Goal: Task Accomplishment & Management: Complete application form

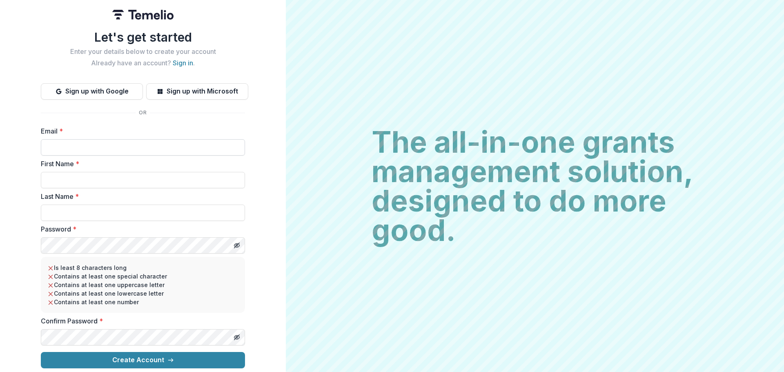
click at [100, 139] on input "Email *" at bounding box center [143, 147] width 204 height 16
type input "**********"
click at [94, 174] on input "First Name *" at bounding box center [143, 180] width 204 height 16
type input "*****"
type input "****"
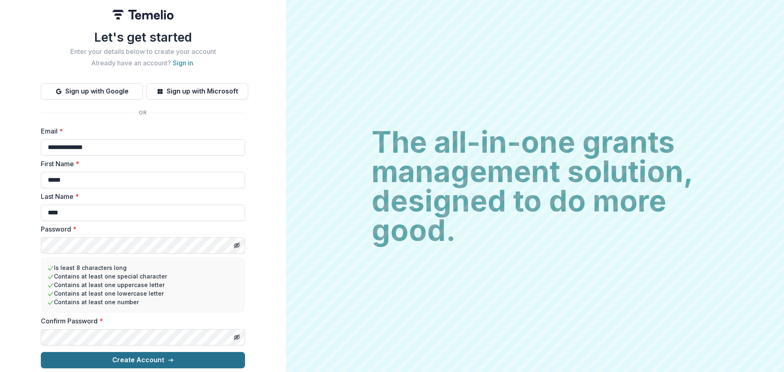
click at [140, 352] on button "Create Account" at bounding box center [143, 360] width 204 height 16
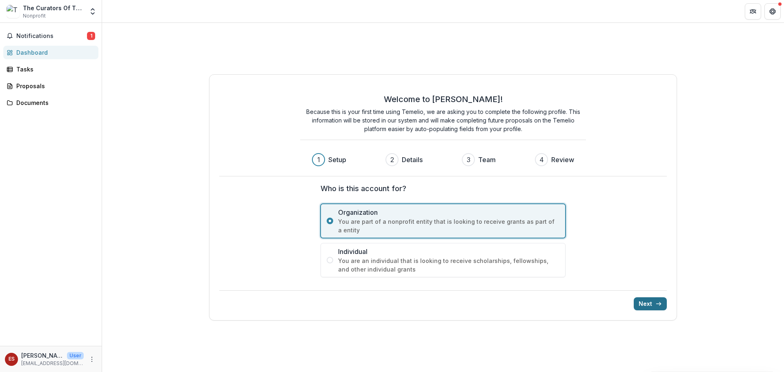
click at [644, 301] on button "Next" at bounding box center [649, 303] width 33 height 13
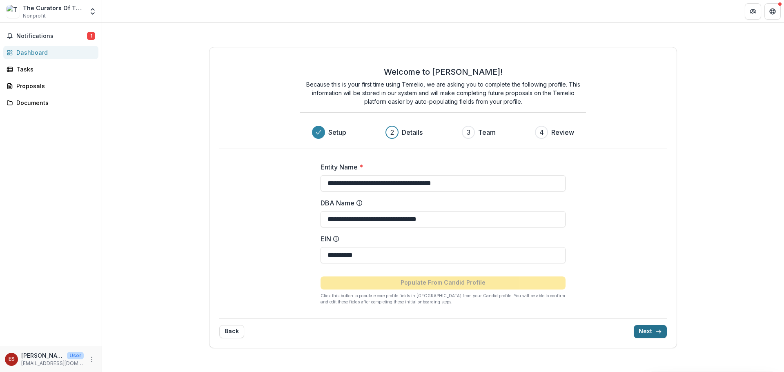
click at [644, 329] on button "Next" at bounding box center [649, 331] width 33 height 13
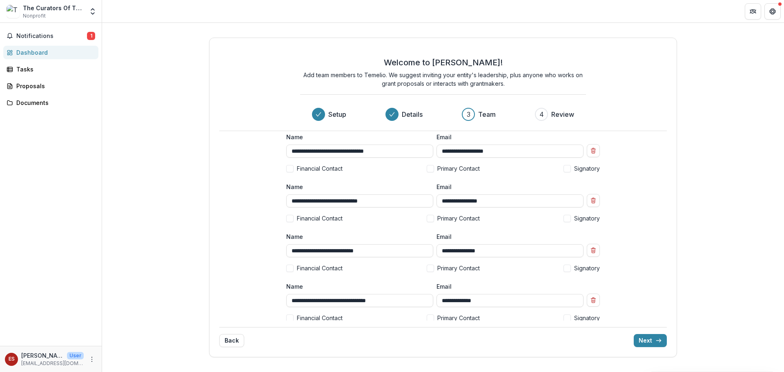
scroll to position [242, 0]
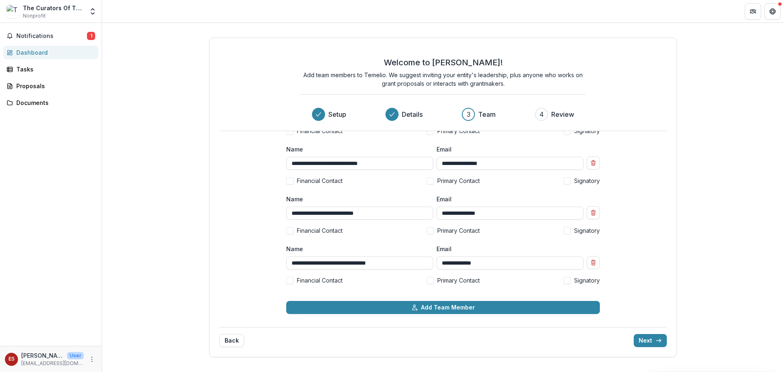
drag, startPoint x: 390, startPoint y: 213, endPoint x: 279, endPoint y: 208, distance: 111.1
click at [280, 208] on div "**********" at bounding box center [443, 225] width 326 height 189
click at [593, 211] on icon "Remove team member" at bounding box center [593, 212] width 7 height 7
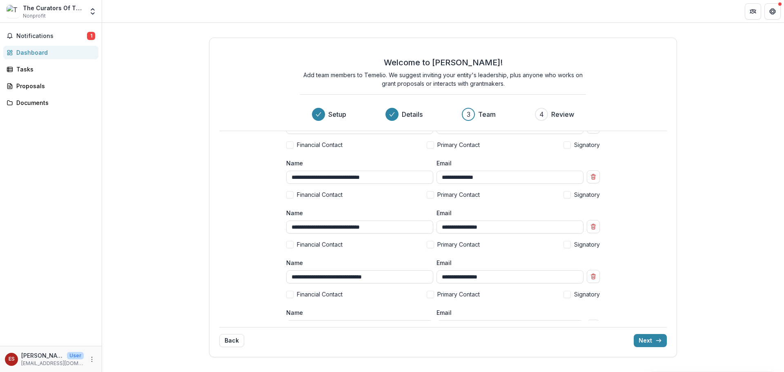
scroll to position [0, 0]
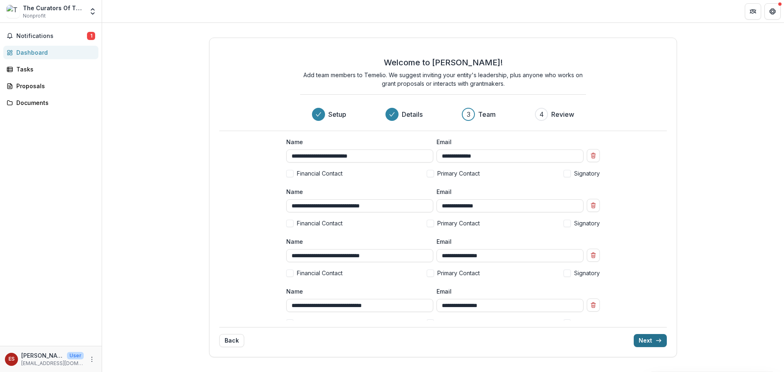
click at [645, 339] on button "Next" at bounding box center [649, 340] width 33 height 13
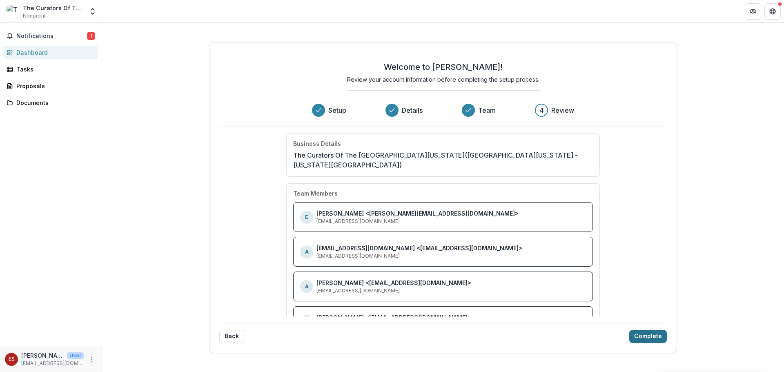
click at [646, 330] on button "Complete" at bounding box center [648, 336] width 38 height 13
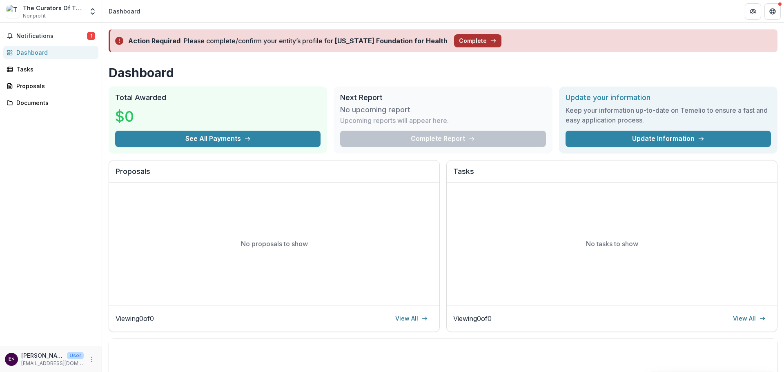
click at [460, 40] on button "Complete" at bounding box center [477, 40] width 47 height 13
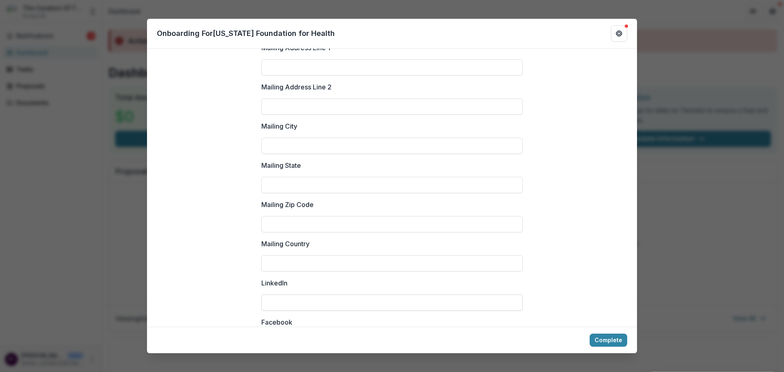
scroll to position [857, 0]
click at [606, 337] on button "Complete" at bounding box center [608, 339] width 38 height 13
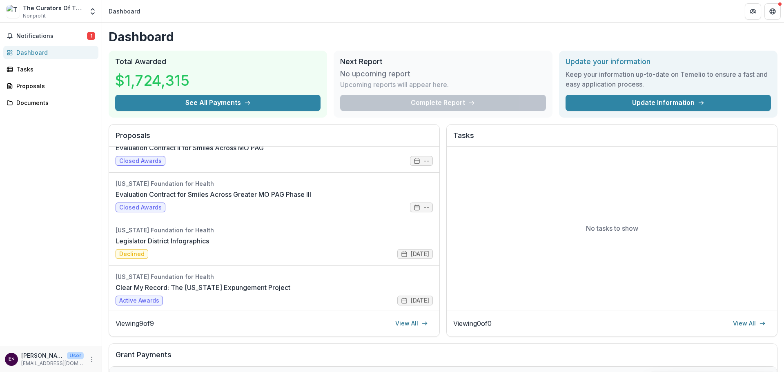
scroll to position [255, 0]
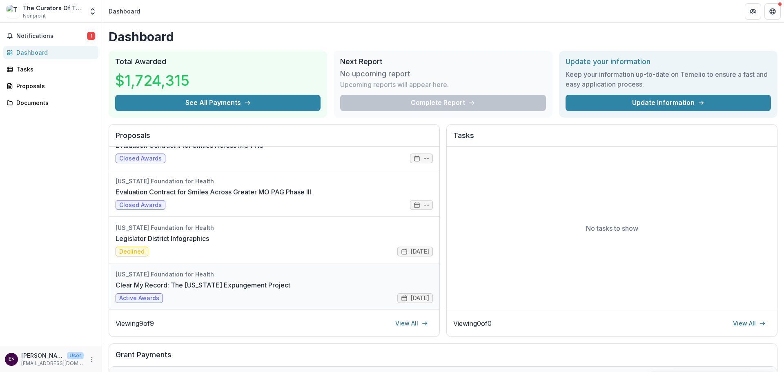
click at [155, 290] on link "Clear My Record: The [US_STATE] Expungement Project" at bounding box center [202, 285] width 175 height 10
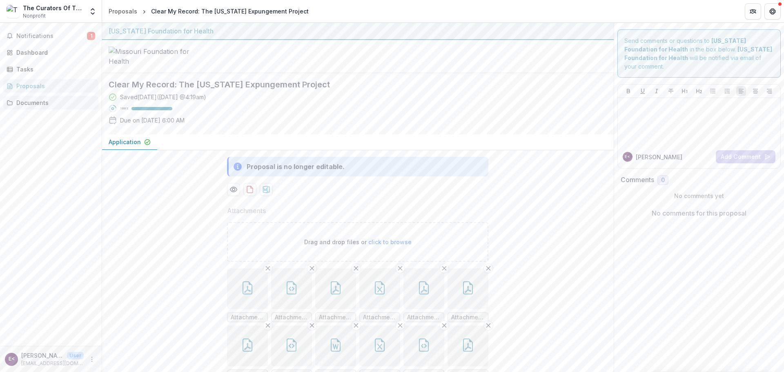
click at [46, 99] on div "Documents" at bounding box center [53, 102] width 75 height 9
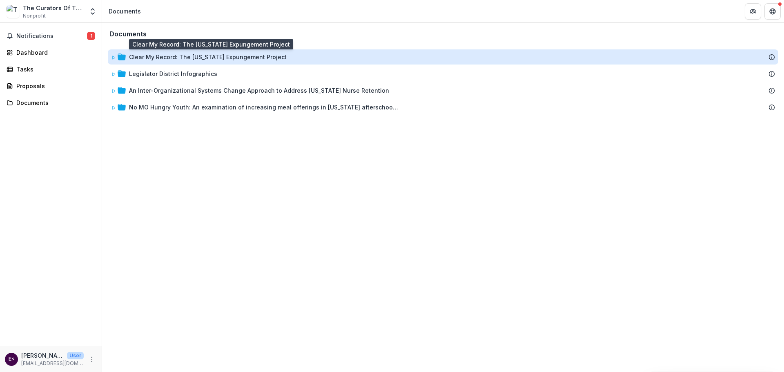
click at [208, 55] on div "Clear My Record: The [US_STATE] Expungement Project" at bounding box center [208, 57] width 158 height 9
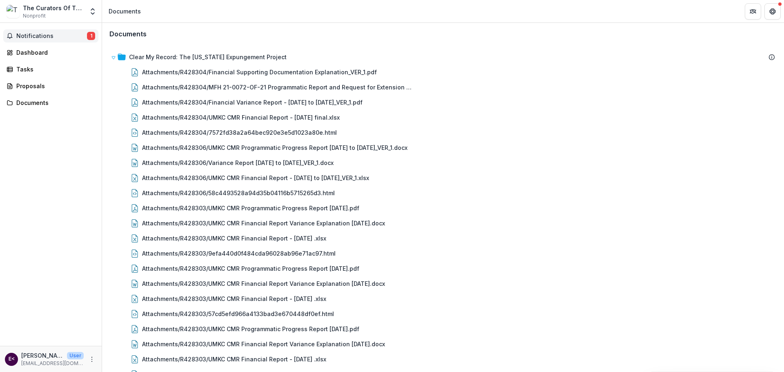
click at [34, 33] on span "Notifications" at bounding box center [51, 36] width 71 height 7
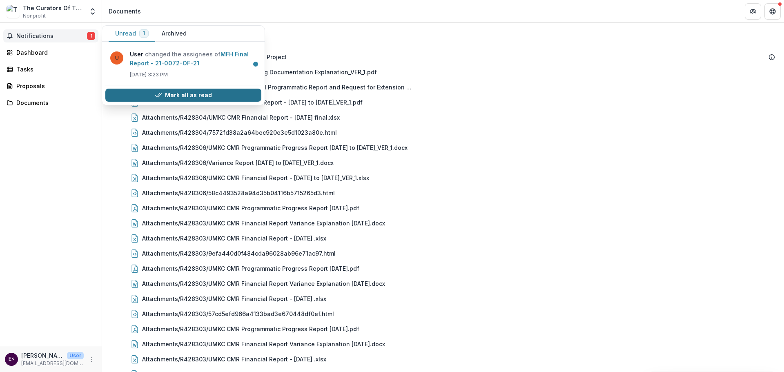
click at [174, 93] on button "Mark all as read" at bounding box center [183, 95] width 156 height 13
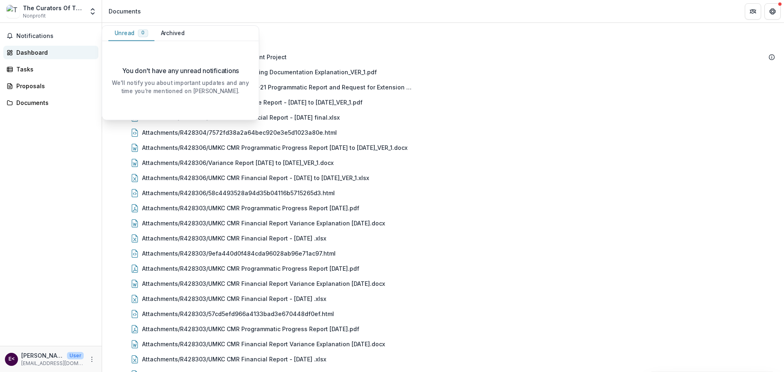
click at [45, 52] on div "Dashboard" at bounding box center [53, 52] width 75 height 9
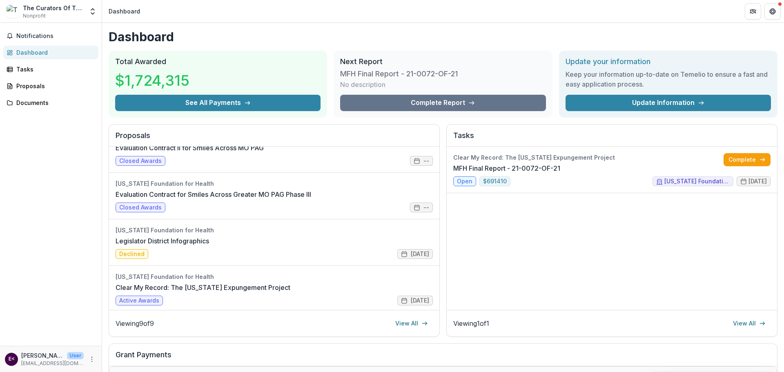
scroll to position [255, 0]
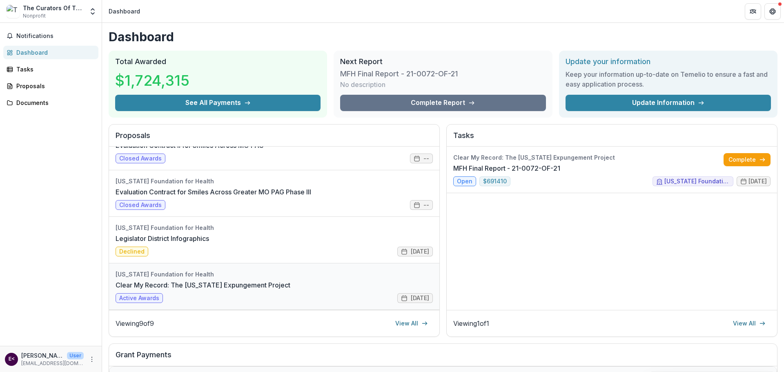
click at [159, 283] on link "Clear My Record: The Missouri Expungement Project" at bounding box center [202, 285] width 175 height 10
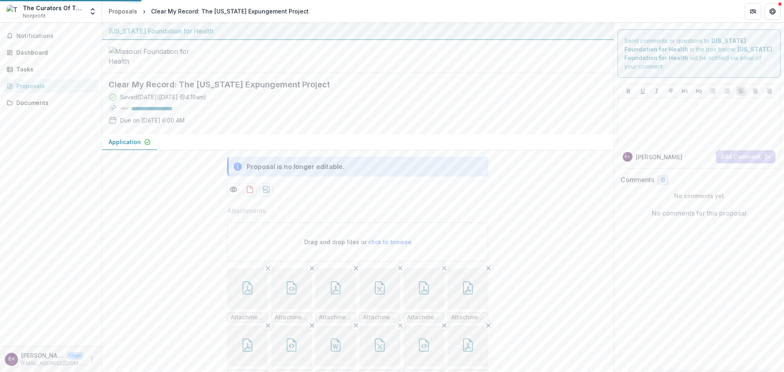
type input "********"
click at [58, 67] on div "Tasks" at bounding box center [53, 69] width 75 height 9
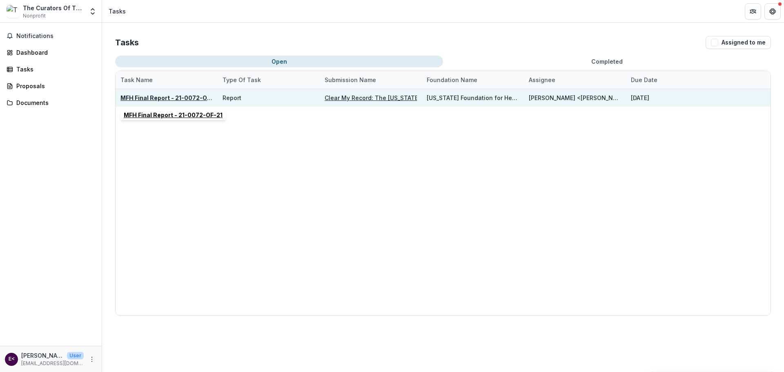
click at [171, 97] on u "MFH Final Report - 21-0072-OF-21" at bounding box center [169, 97] width 99 height 7
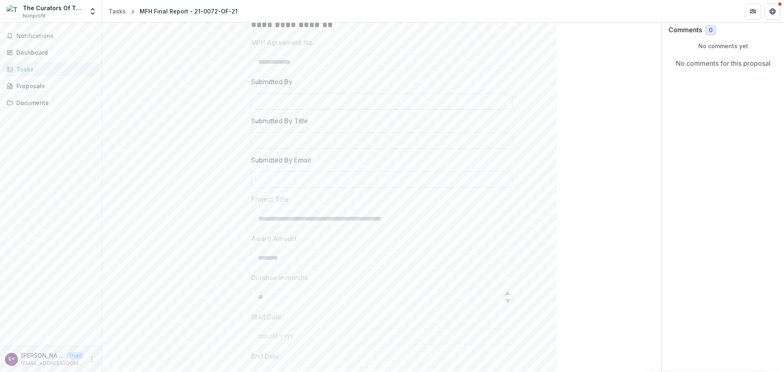
scroll to position [55, 0]
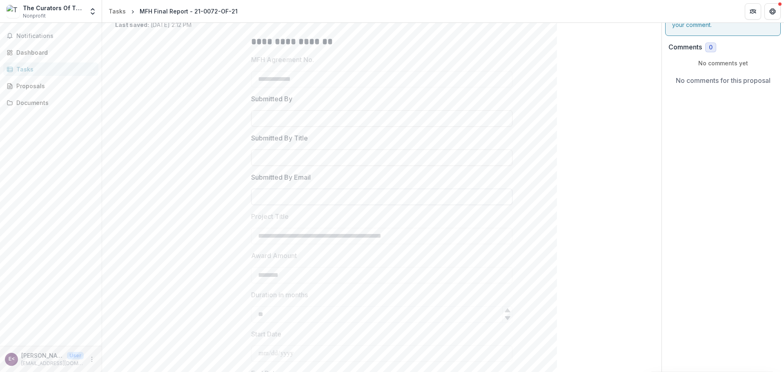
click at [341, 195] on input "Submitted By Email" at bounding box center [381, 197] width 261 height 16
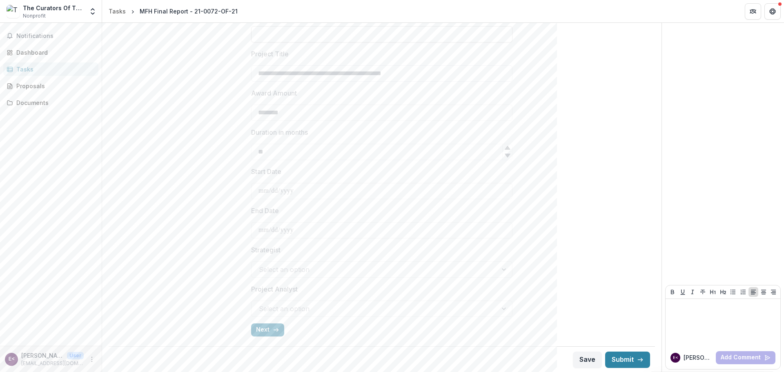
scroll to position [219, 0]
click at [258, 326] on button "Next" at bounding box center [267, 328] width 33 height 13
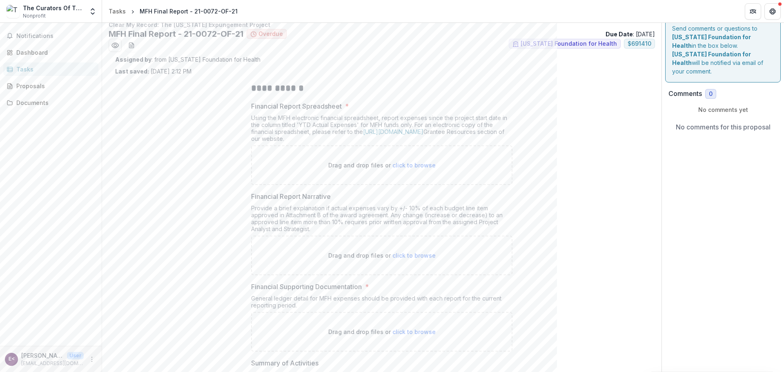
scroll to position [0, 0]
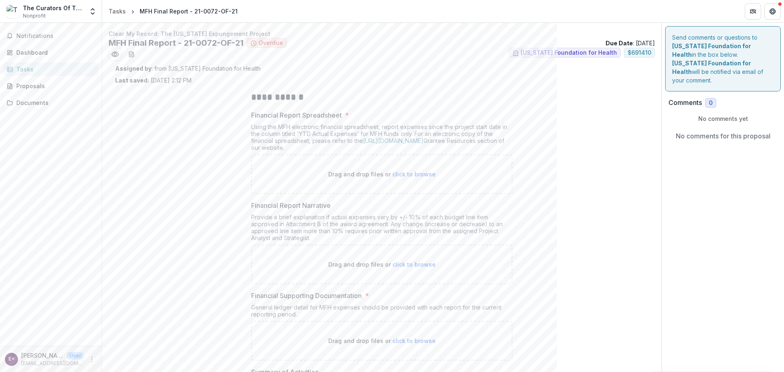
click at [410, 172] on span "click to browse" at bounding box center [413, 174] width 43 height 7
click at [53, 103] on div "Documents" at bounding box center [53, 102] width 75 height 9
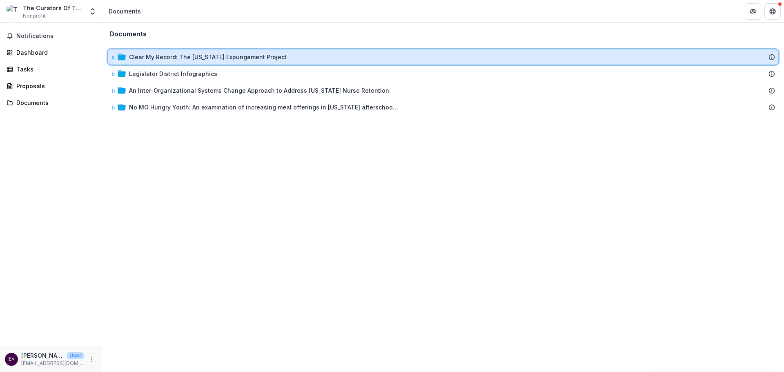
click at [193, 52] on div "Clear My Record: The Missouri Expungement Project" at bounding box center [443, 56] width 670 height 15
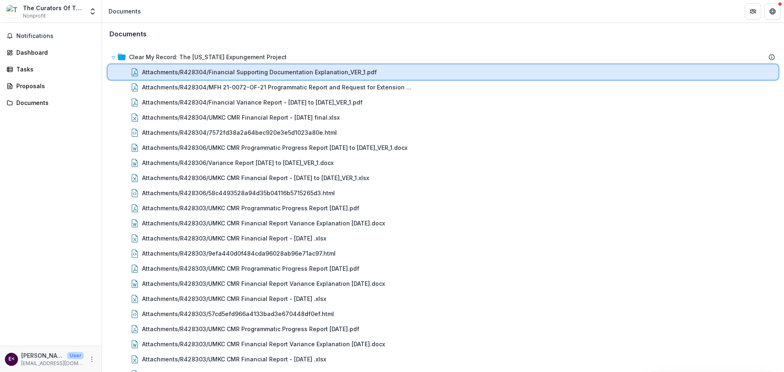
click at [452, 72] on div "Attachments/R428304/Financial Supporting Documentation Explanation_VER_1.pdf" at bounding box center [458, 72] width 633 height 9
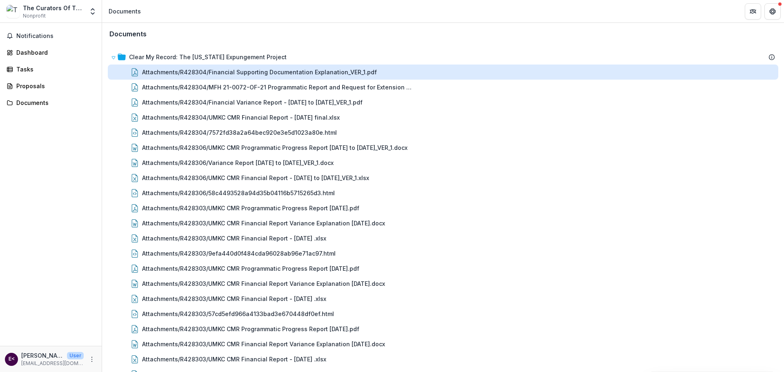
click at [452, 72] on div "Loading..." at bounding box center [392, 186] width 442 height 247
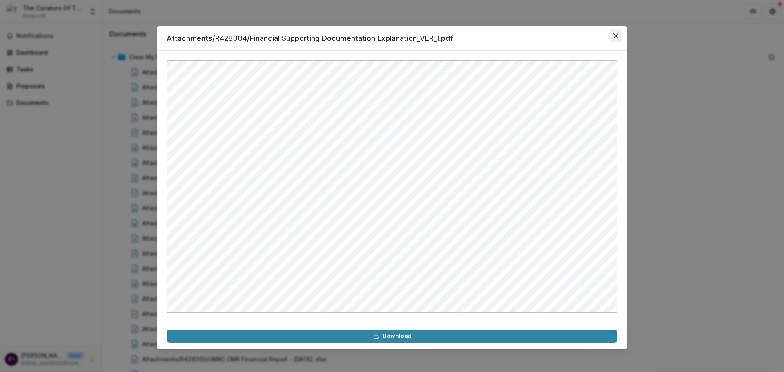
click at [615, 34] on icon "Close" at bounding box center [615, 35] width 5 height 5
